Goal: Information Seeking & Learning: Stay updated

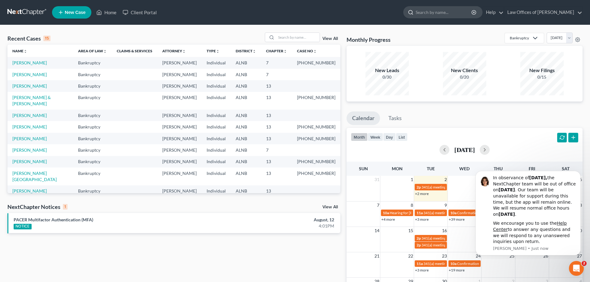
click at [453, 15] on input "search" at bounding box center [444, 12] width 57 height 11
type input "[PERSON_NAME]"
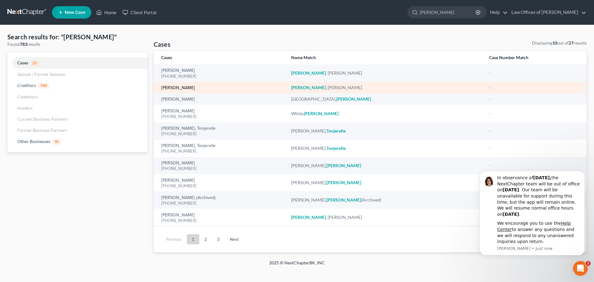
click at [174, 89] on link "[PERSON_NAME]" at bounding box center [178, 88] width 34 height 4
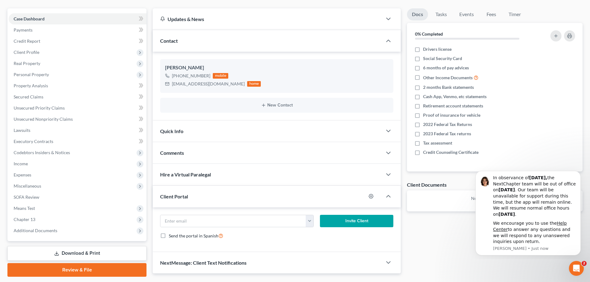
scroll to position [69, 0]
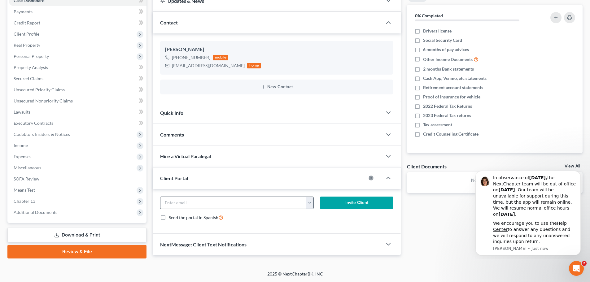
click at [309, 201] on button "button" at bounding box center [310, 203] width 8 height 12
click at [309, 202] on button "button" at bounding box center [310, 203] width 8 height 12
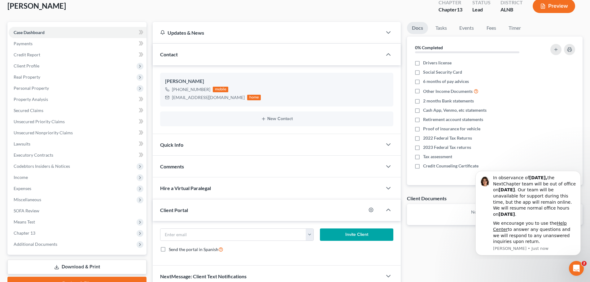
scroll to position [0, 0]
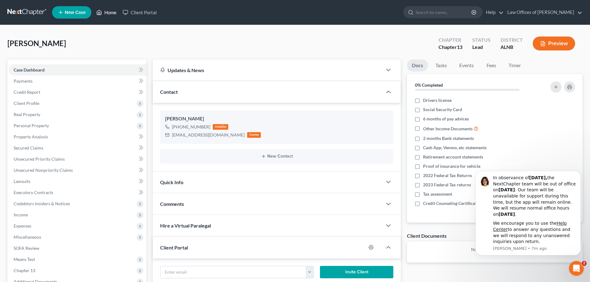
click at [104, 12] on link "Home" at bounding box center [106, 12] width 26 height 11
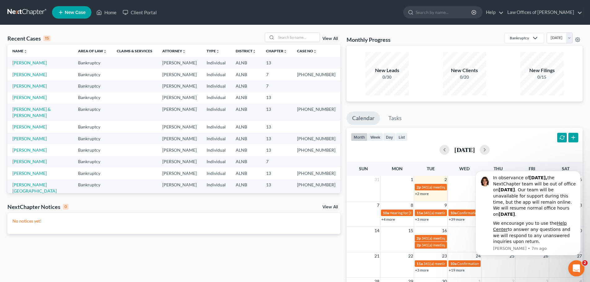
click at [579, 266] on icon "Open Intercom Messenger" at bounding box center [575, 268] width 10 height 10
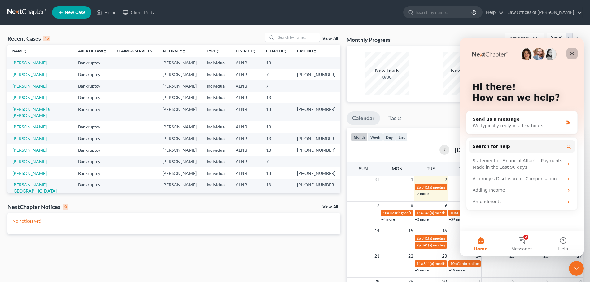
click at [571, 52] on icon "Close" at bounding box center [571, 53] width 3 height 3
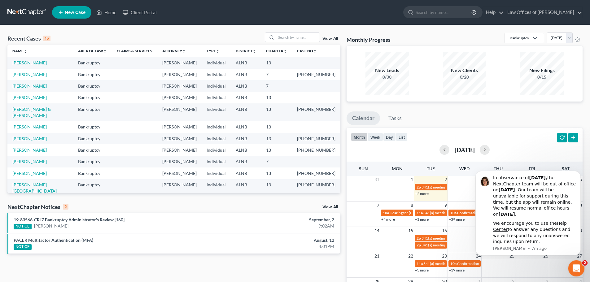
click at [572, 268] on icon "Open Intercom Messenger" at bounding box center [575, 268] width 10 height 10
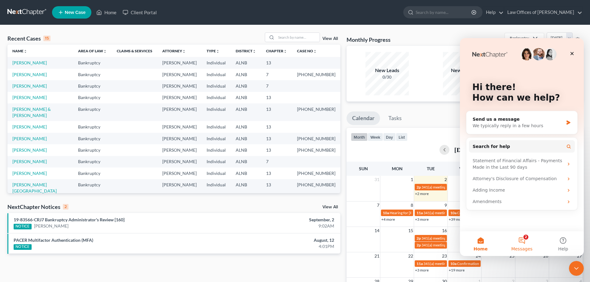
click at [525, 240] on button "2 Messages" at bounding box center [521, 243] width 41 height 25
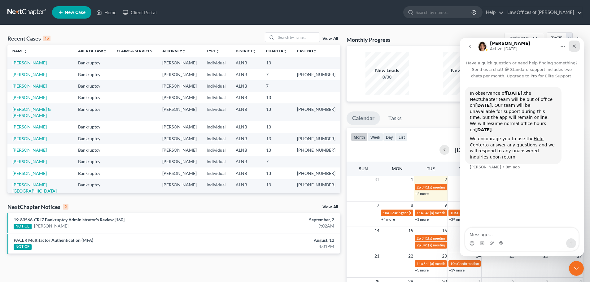
click at [577, 47] on div "Close" at bounding box center [573, 46] width 11 height 11
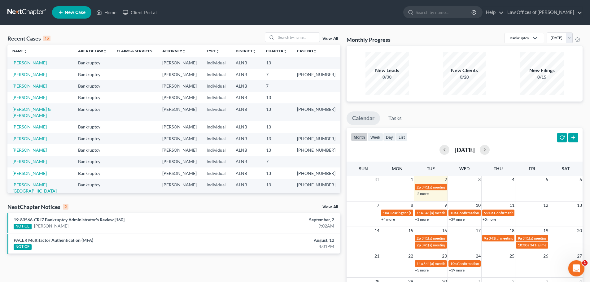
click at [576, 264] on icon "Open Intercom Messenger" at bounding box center [575, 268] width 10 height 10
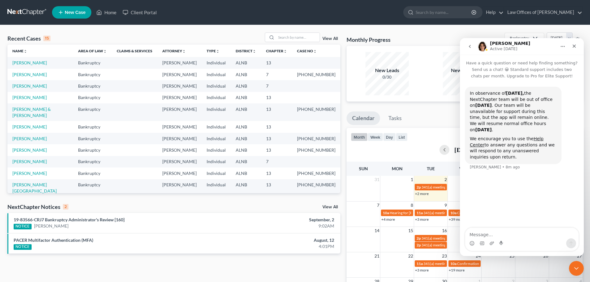
click at [468, 44] on icon "go back" at bounding box center [469, 46] width 5 height 5
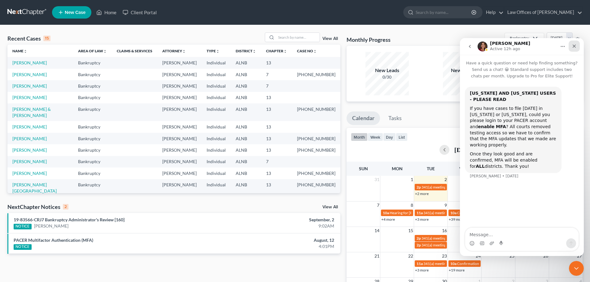
click at [573, 46] on icon "Close" at bounding box center [574, 46] width 3 height 3
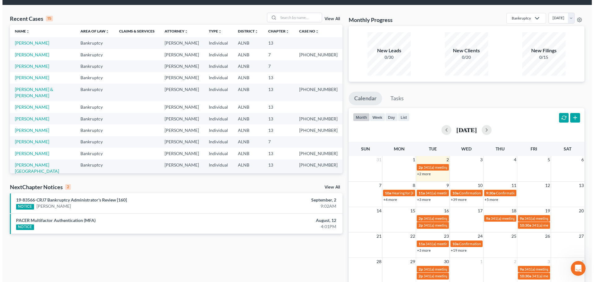
scroll to position [31, 0]
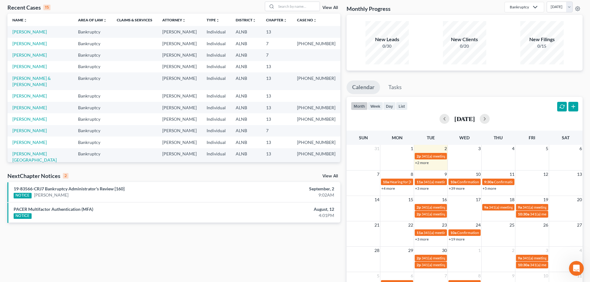
click at [388, 188] on link "+4 more" at bounding box center [388, 188] width 14 height 5
click at [494, 189] on link "+5 more" at bounding box center [489, 188] width 14 height 5
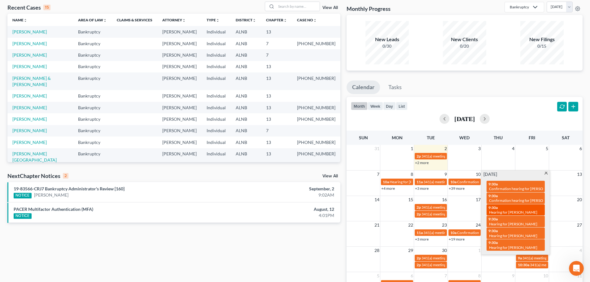
click at [495, 209] on span "9:30a" at bounding box center [492, 207] width 9 height 5
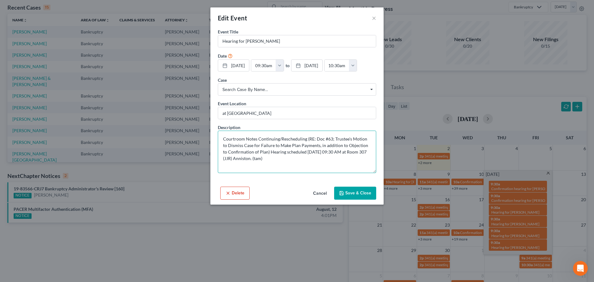
drag, startPoint x: 238, startPoint y: 146, endPoint x: 350, endPoint y: 140, distance: 112.2
click at [350, 140] on textarea "Courtroom Notes Continuing/Rescheduling (RE: Doc #63; Trustee's Motion to Dismi…" at bounding box center [297, 152] width 159 height 42
click at [373, 18] on button "×" at bounding box center [374, 17] width 4 height 7
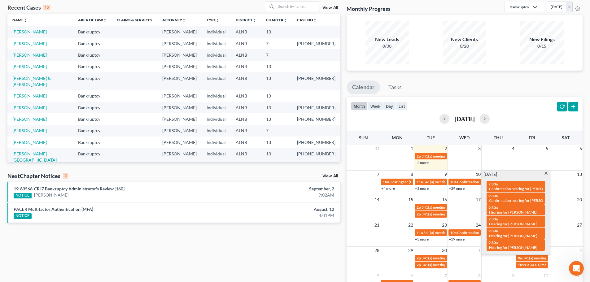
click at [521, 84] on ul "Calendar Tasks" at bounding box center [464, 89] width 236 height 16
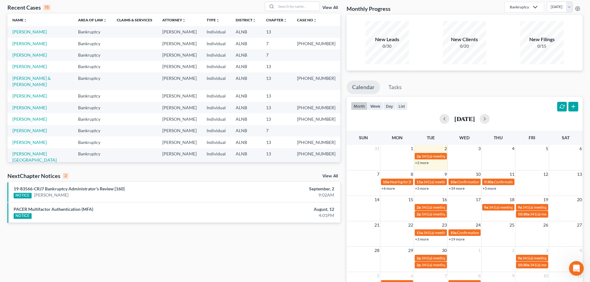
click at [494, 188] on link "+5 more" at bounding box center [489, 188] width 14 height 5
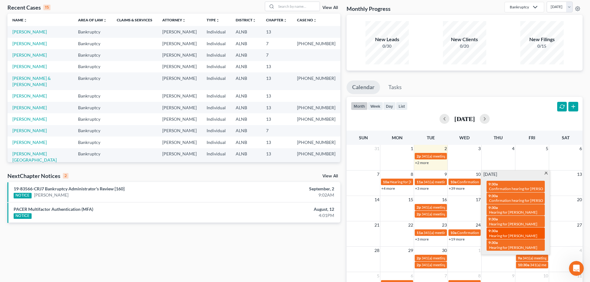
click at [512, 234] on span "Hearing for [PERSON_NAME]" at bounding box center [513, 235] width 48 height 5
select select "Days"
